Goal: Download file/media

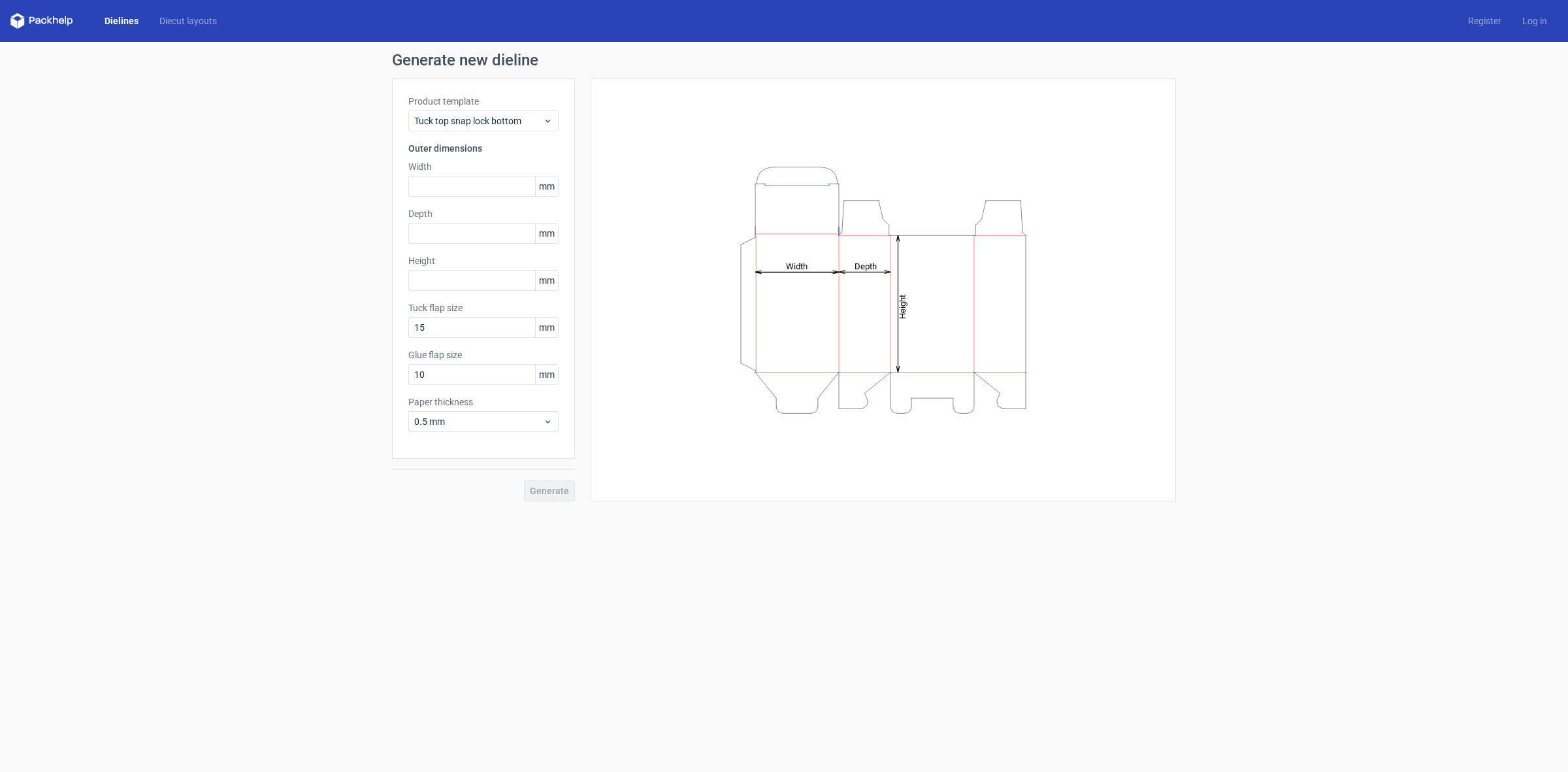
drag, startPoint x: 297, startPoint y: 102, endPoint x: 360, endPoint y: 95, distance: 63.4
click at [297, 102] on div "Generate new dieline Product template Tuck top snap lock bottom Outer dimension…" at bounding box center [784, 276] width 1568 height 470
click at [197, 23] on link "Diecut layouts" at bounding box center [188, 21] width 78 height 13
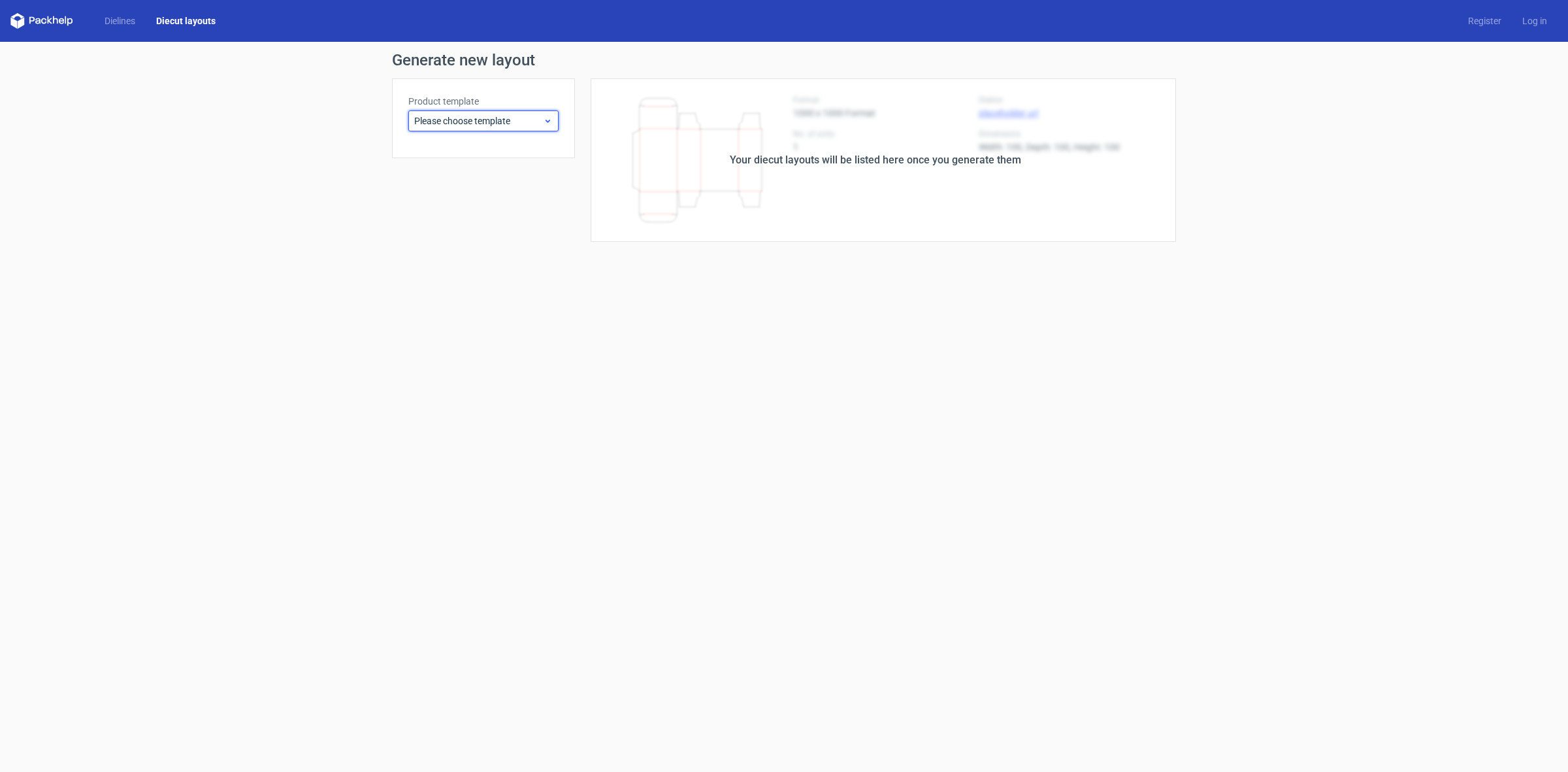
click at [432, 123] on span "Please choose template" at bounding box center [478, 121] width 129 height 13
click at [446, 399] on div "Fefco 201" at bounding box center [484, 401] width 140 height 21
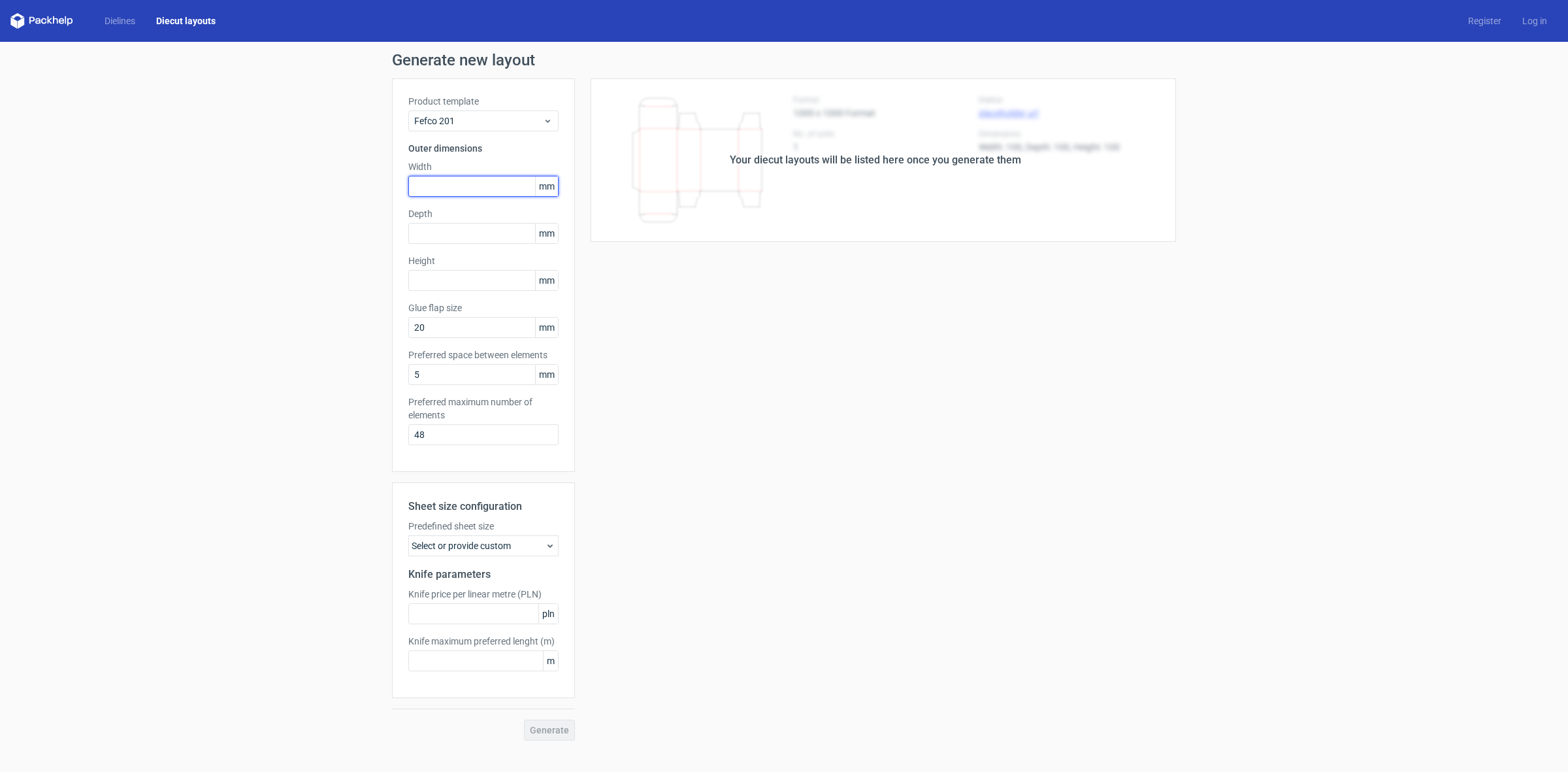
click at [446, 183] on input "text" at bounding box center [484, 186] width 150 height 21
click at [433, 276] on input "text" at bounding box center [484, 280] width 150 height 21
click at [427, 183] on input "text" at bounding box center [484, 186] width 150 height 21
type input "350"
type input "300"
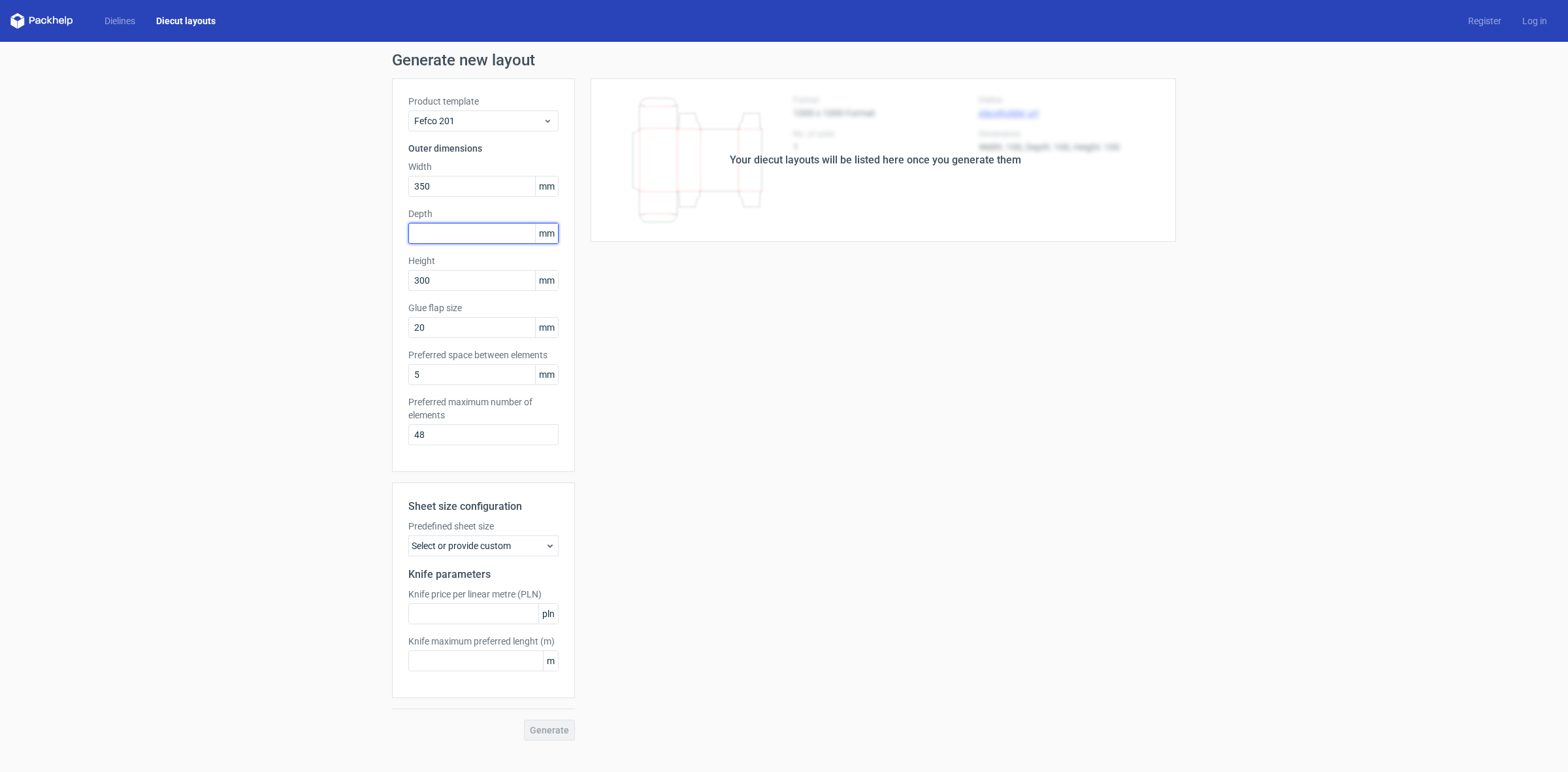
click at [452, 223] on input "text" at bounding box center [484, 233] width 150 height 21
type input "230"
click at [553, 730] on span "Generate" at bounding box center [549, 730] width 39 height 9
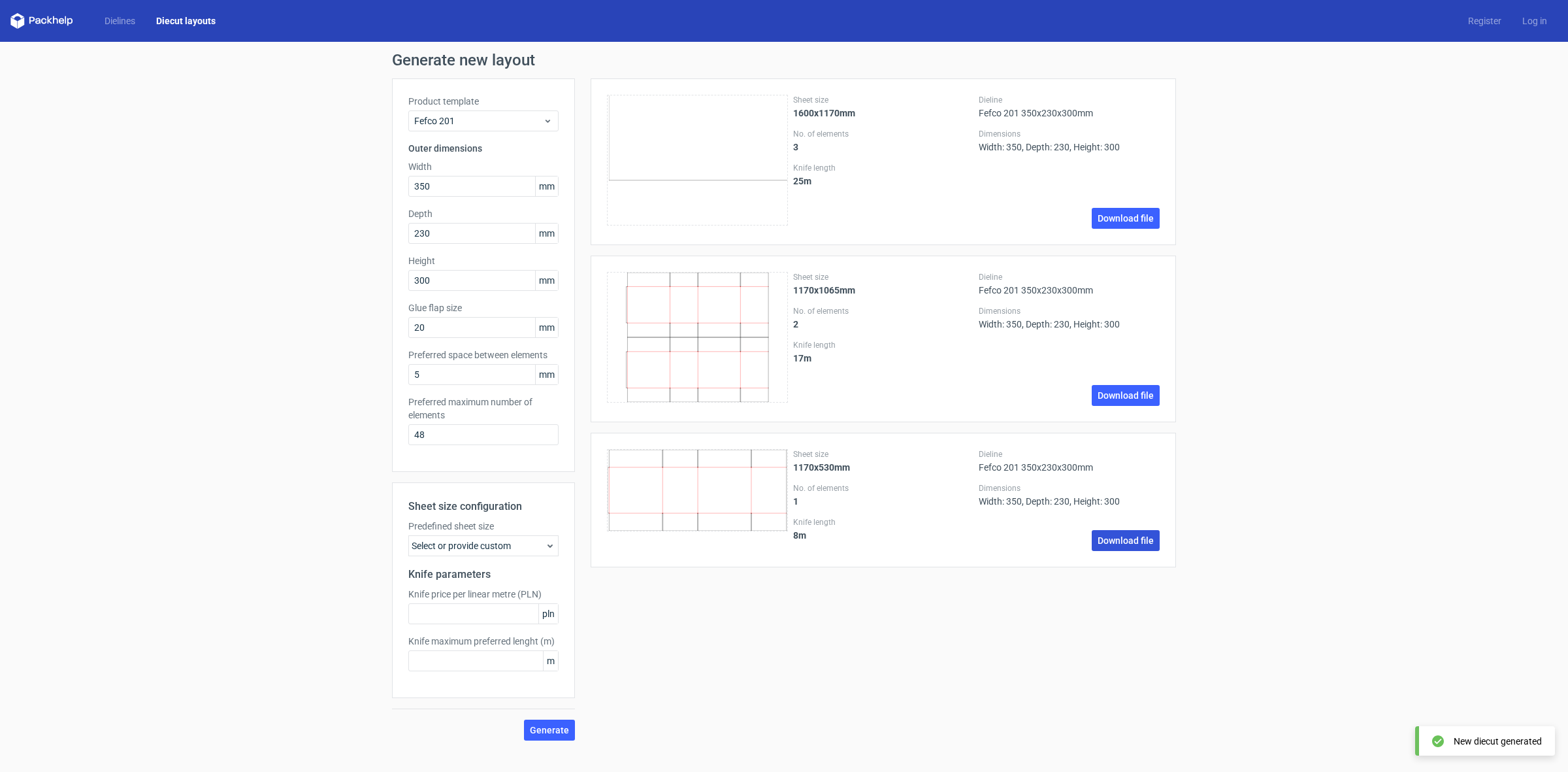
click at [1116, 544] on link "Download file" at bounding box center [1126, 540] width 68 height 21
